Goal: Transaction & Acquisition: Purchase product/service

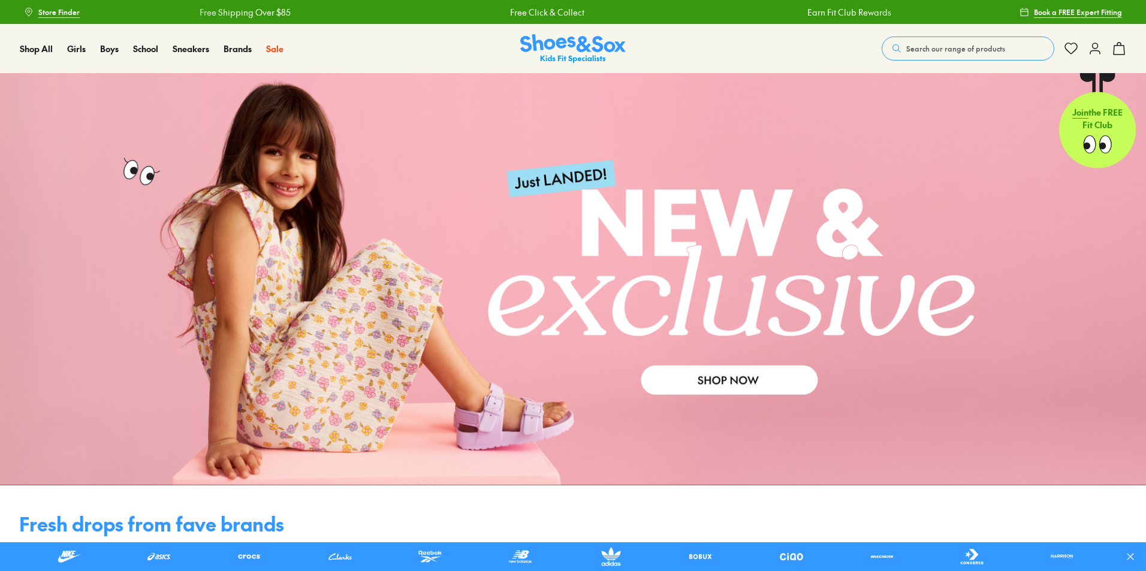
click at [928, 51] on span "Search our range of products" at bounding box center [956, 48] width 99 height 11
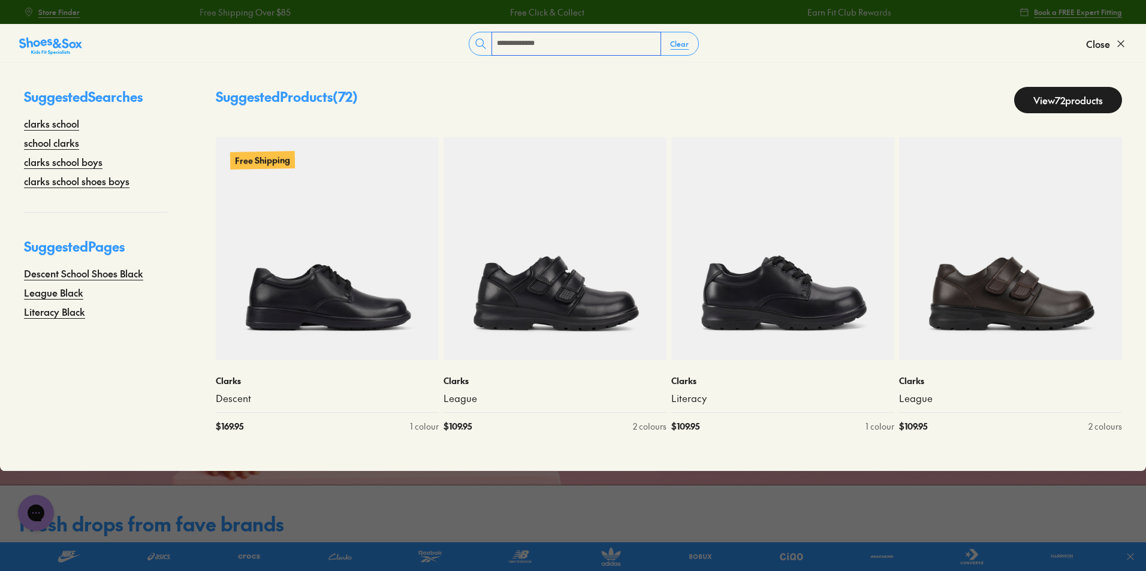
type input "**********"
click at [1090, 98] on link "View 72 products" at bounding box center [1069, 100] width 108 height 26
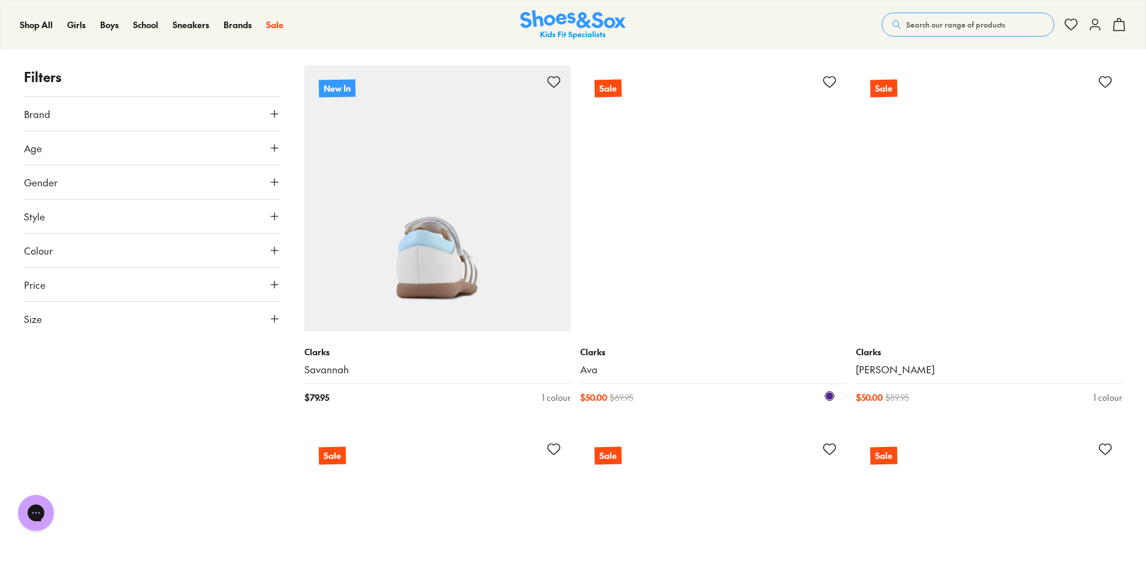
scroll to position [6056, 0]
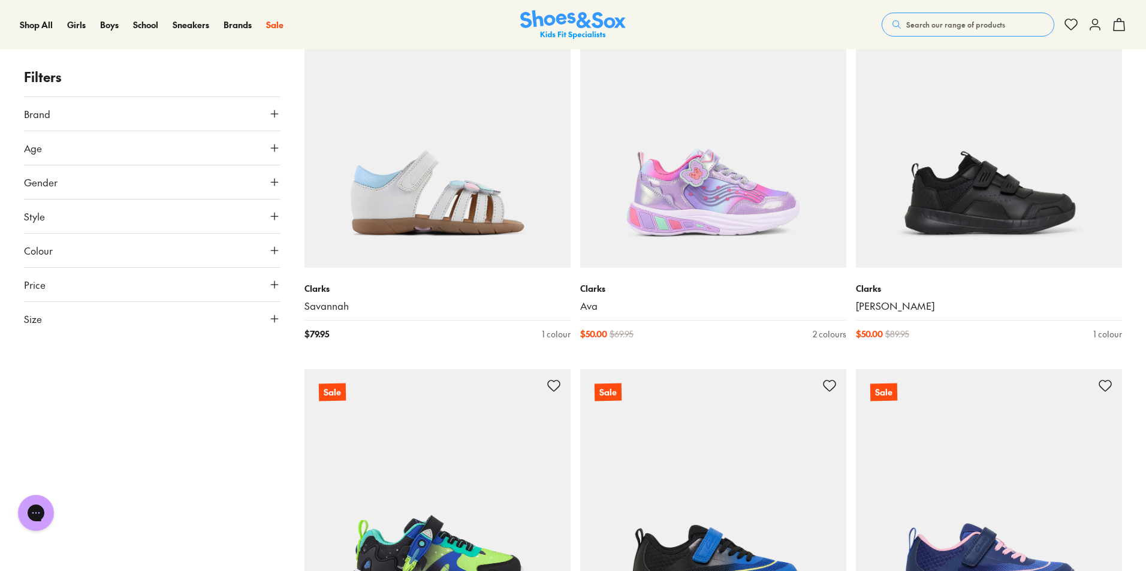
click at [955, 16] on button "Search our range of products" at bounding box center [968, 25] width 173 height 24
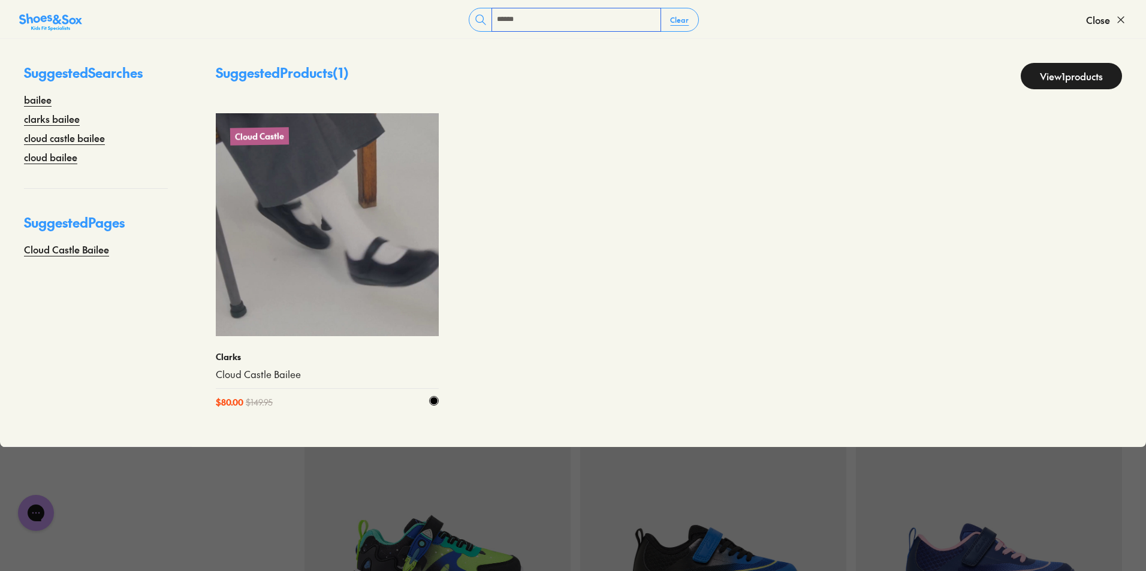
type input "******"
click at [373, 291] on img at bounding box center [327, 224] width 223 height 223
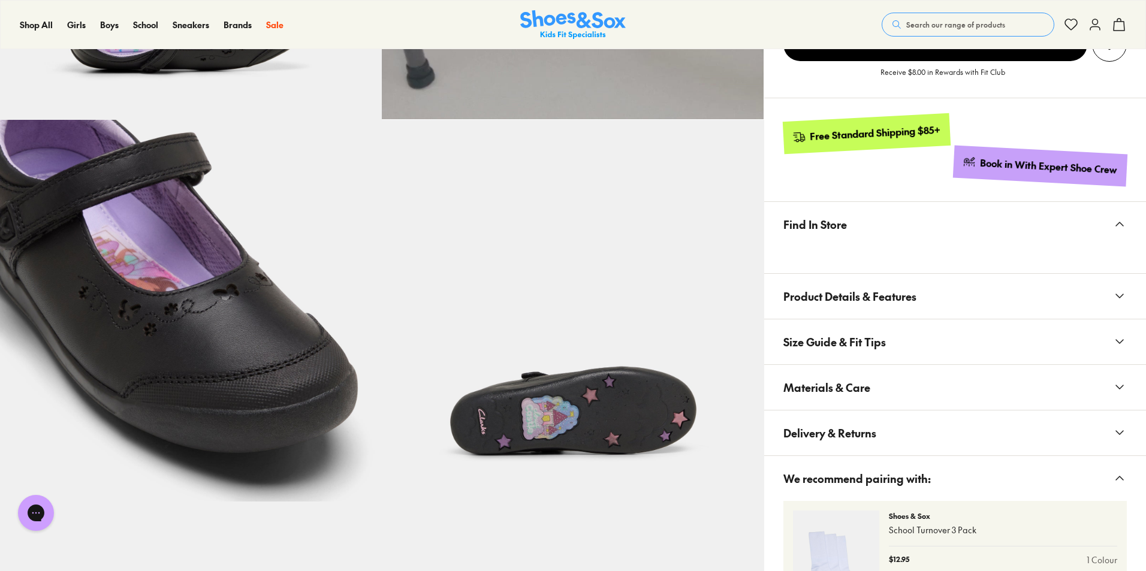
drag, startPoint x: 862, startPoint y: 396, endPoint x: 875, endPoint y: 393, distance: 13.7
click at [861, 396] on span "Materials & Care" at bounding box center [827, 387] width 87 height 35
select select "*"
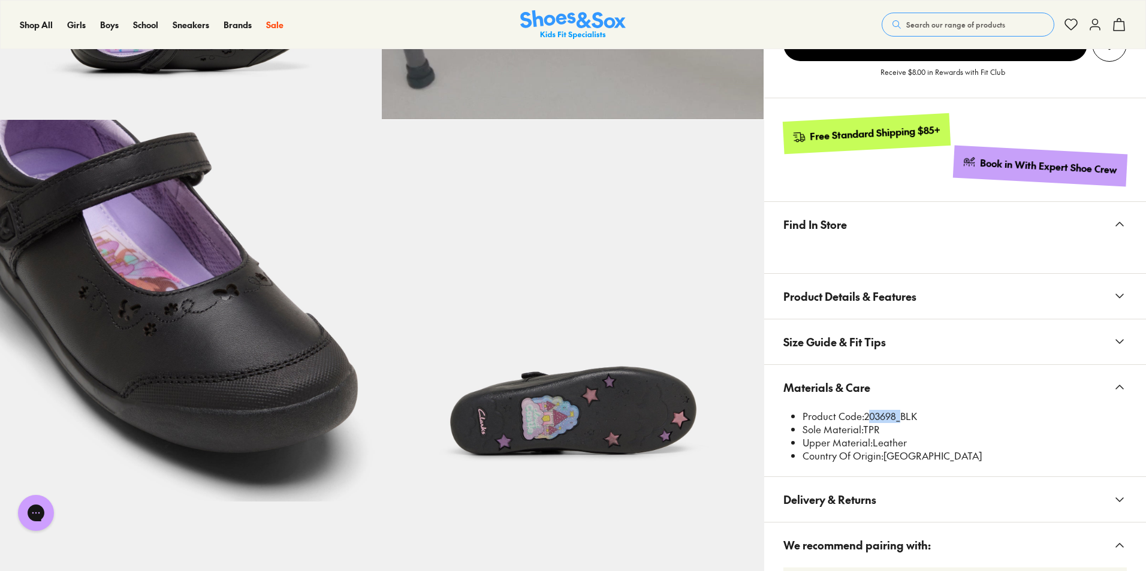
drag, startPoint x: 867, startPoint y: 415, endPoint x: 898, endPoint y: 415, distance: 30.6
click at [898, 415] on li "Product Code: 203698_BLK" at bounding box center [965, 416] width 324 height 13
copy li "203698"
